Goal: Transaction & Acquisition: Download file/media

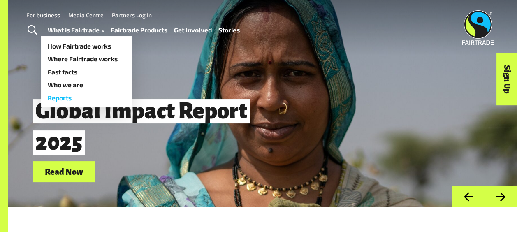
click at [65, 95] on link "Reports" at bounding box center [86, 97] width 91 height 13
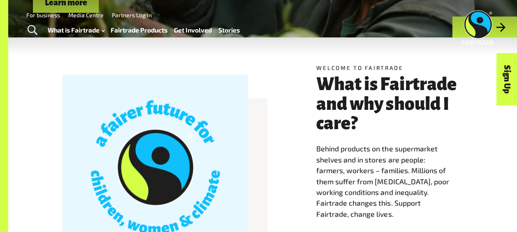
scroll to position [329, 0]
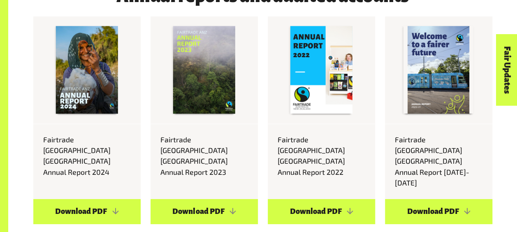
scroll to position [2880, 0]
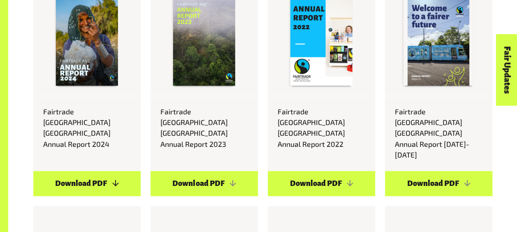
click at [96, 171] on link "Download PDF" at bounding box center [86, 183] width 107 height 25
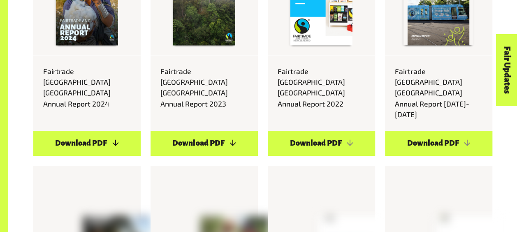
scroll to position [2922, 0]
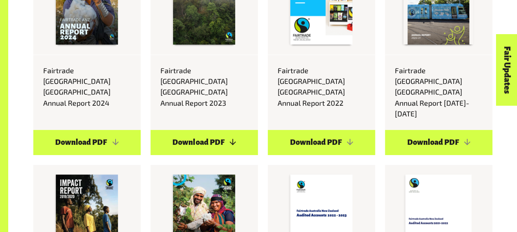
click at [214, 130] on link "Download PDF" at bounding box center [204, 142] width 107 height 25
